Goal: Find contact information: Find contact information

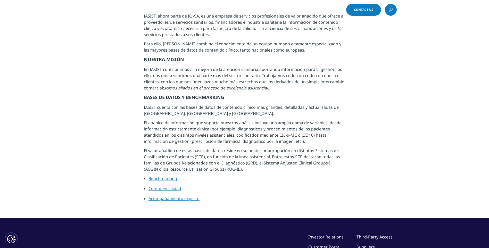
click at [362, 9] on span "Contact Us" at bounding box center [363, 9] width 19 height 3
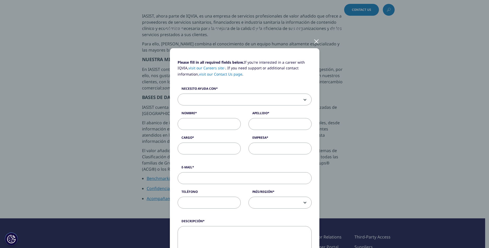
click at [315, 40] on div at bounding box center [316, 41] width 6 height 14
